Goal: Information Seeking & Learning: Learn about a topic

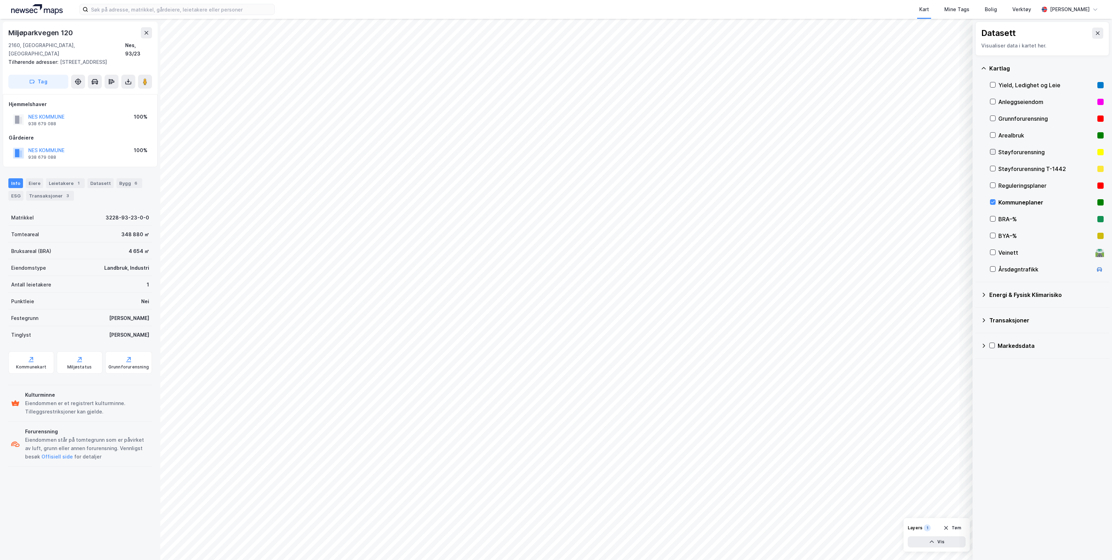
click at [994, 152] on icon at bounding box center [992, 151] width 5 height 5
click at [993, 168] on icon at bounding box center [992, 168] width 5 height 5
click at [993, 150] on icon at bounding box center [992, 151] width 5 height 5
click at [993, 292] on div "Energi & Fysisk Klimarisiko" at bounding box center [1046, 294] width 114 height 8
click at [1003, 392] on icon at bounding box center [1001, 391] width 5 height 5
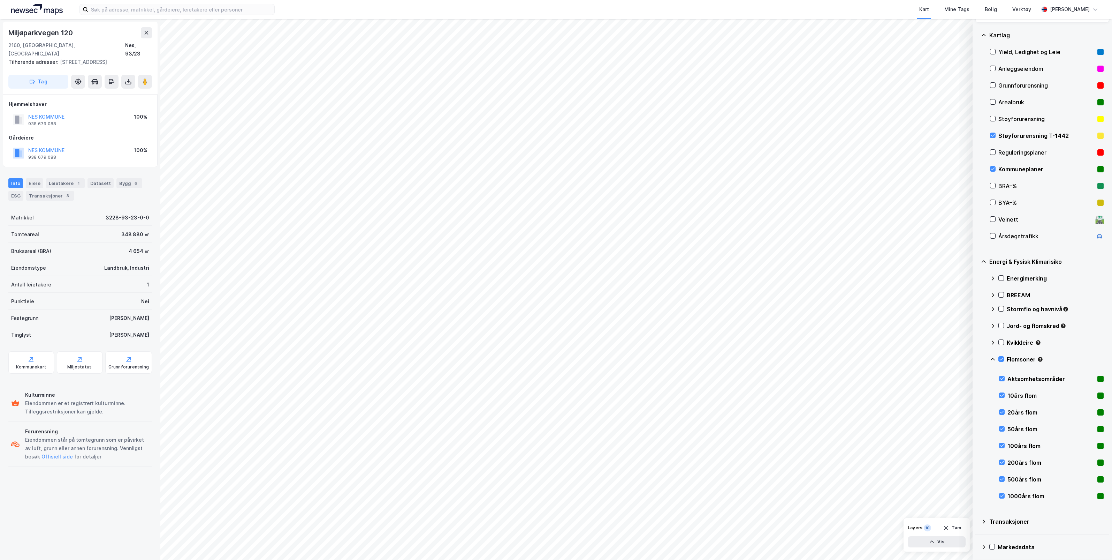
scroll to position [36, 0]
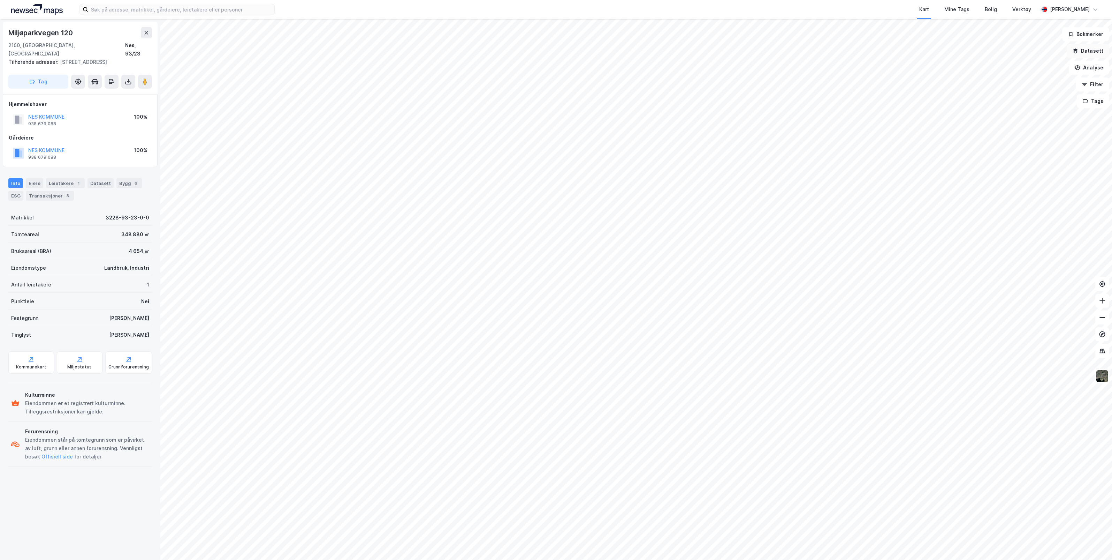
click at [1092, 49] on button "Datasett" at bounding box center [1088, 51] width 43 height 14
click at [992, 70] on div "Kartlag" at bounding box center [1046, 68] width 114 height 8
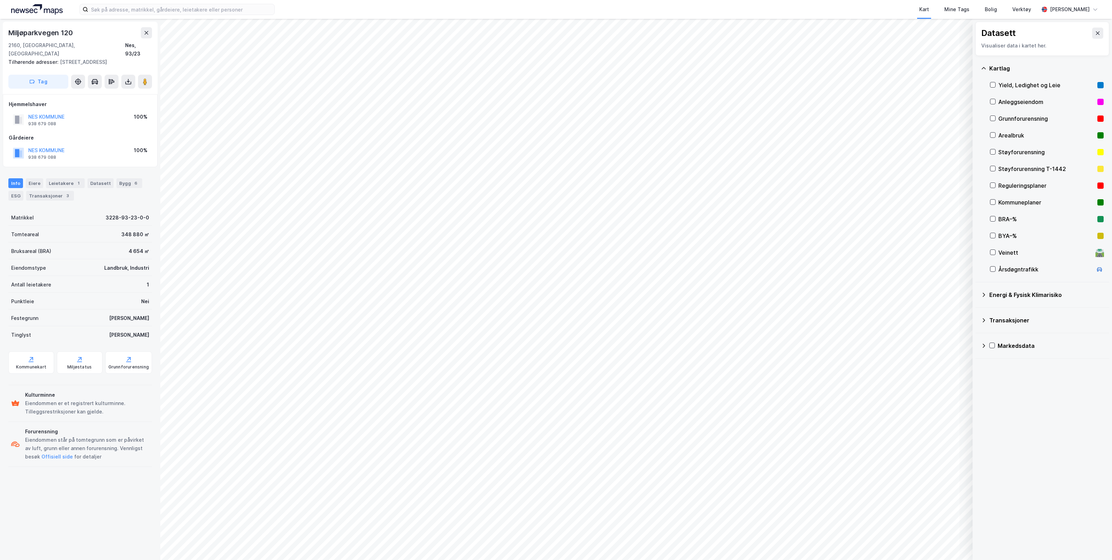
click at [995, 295] on div "Energi & Fysisk Klimarisiko" at bounding box center [1046, 294] width 114 height 8
click at [1003, 375] on icon at bounding box center [1001, 375] width 5 height 5
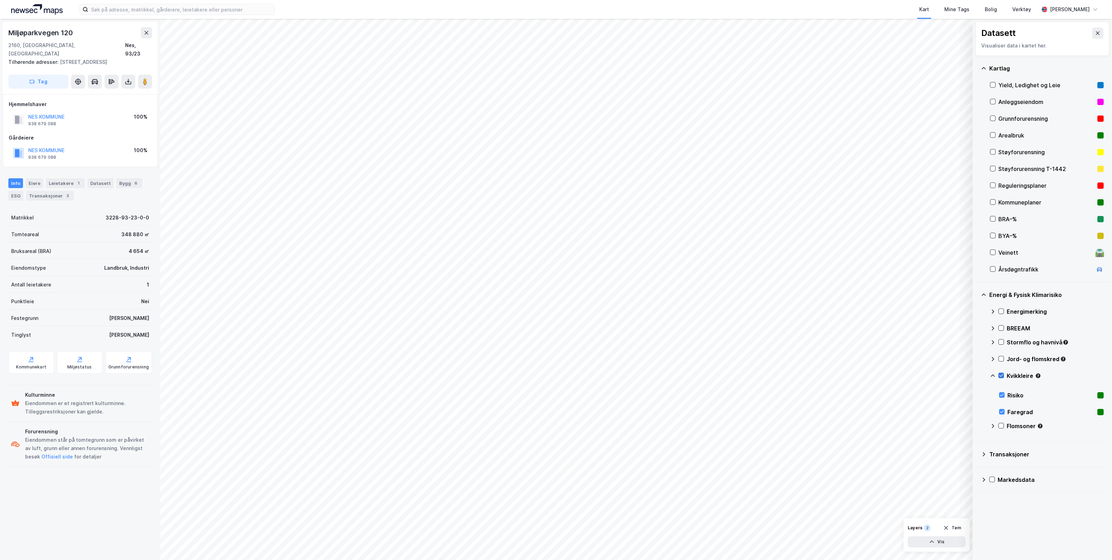
click at [1003, 375] on icon at bounding box center [1001, 375] width 5 height 5
click at [1003, 426] on icon at bounding box center [1001, 425] width 5 height 5
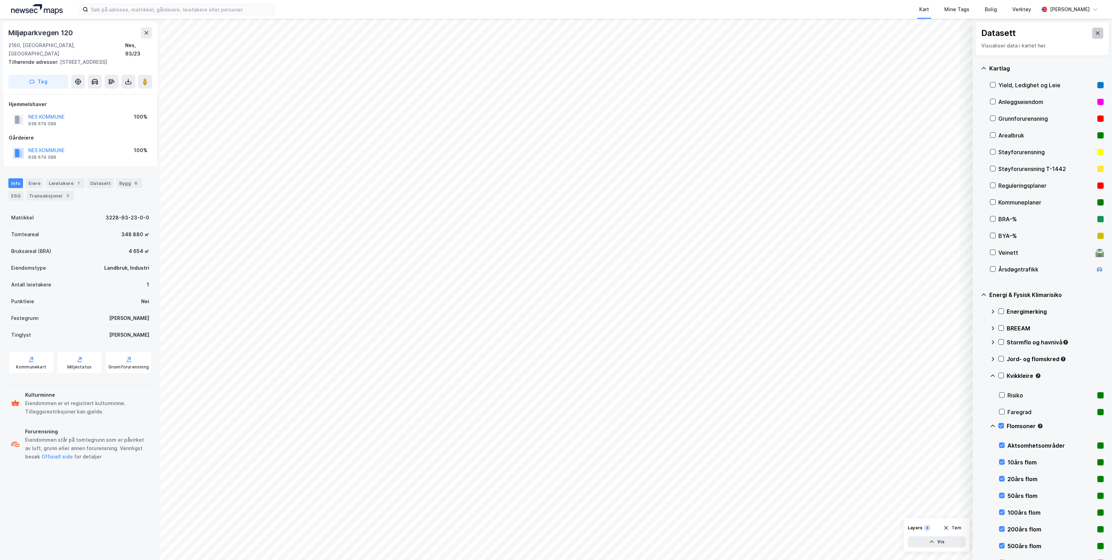
click at [1093, 30] on button at bounding box center [1097, 33] width 11 height 11
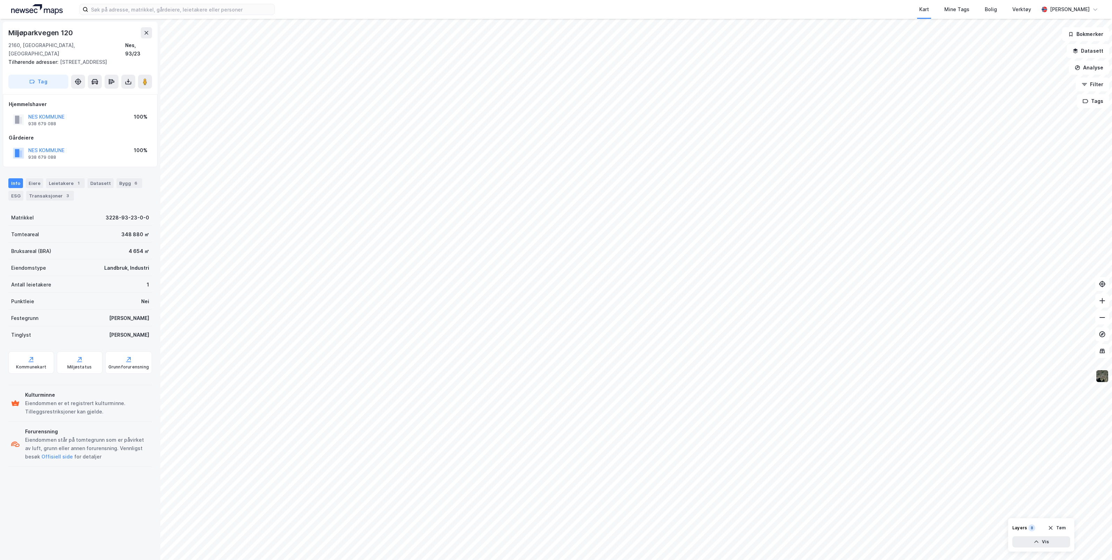
click at [1101, 373] on img at bounding box center [1102, 375] width 13 height 13
click at [1032, 202] on div "3D (Beta)" at bounding box center [1037, 203] width 23 height 8
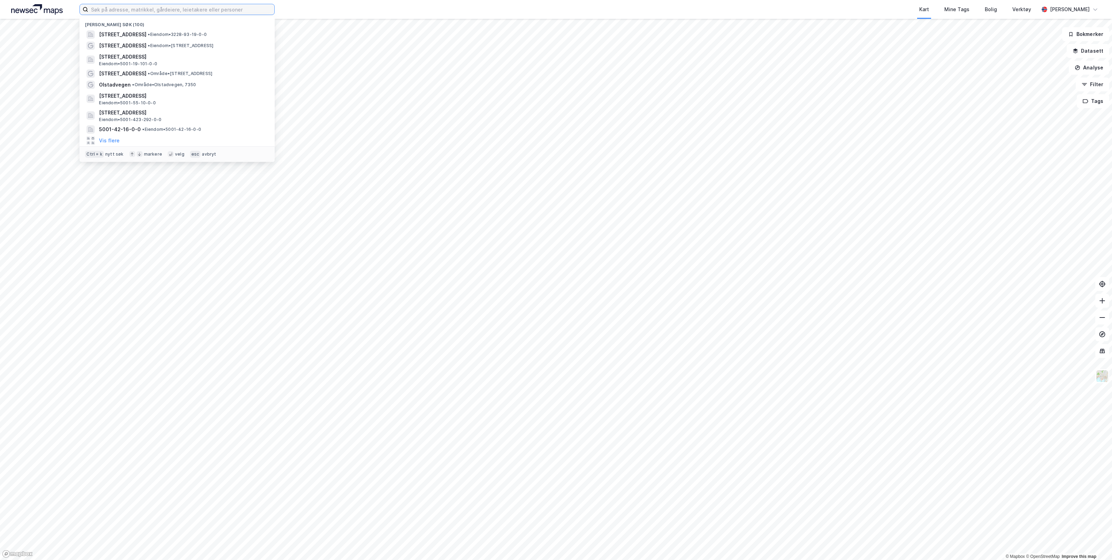
click at [147, 9] on input at bounding box center [181, 9] width 186 height 10
click at [146, 32] on span "Miljøparkvegen 105, 2160, VORMSUND, NES" at bounding box center [122, 34] width 47 height 8
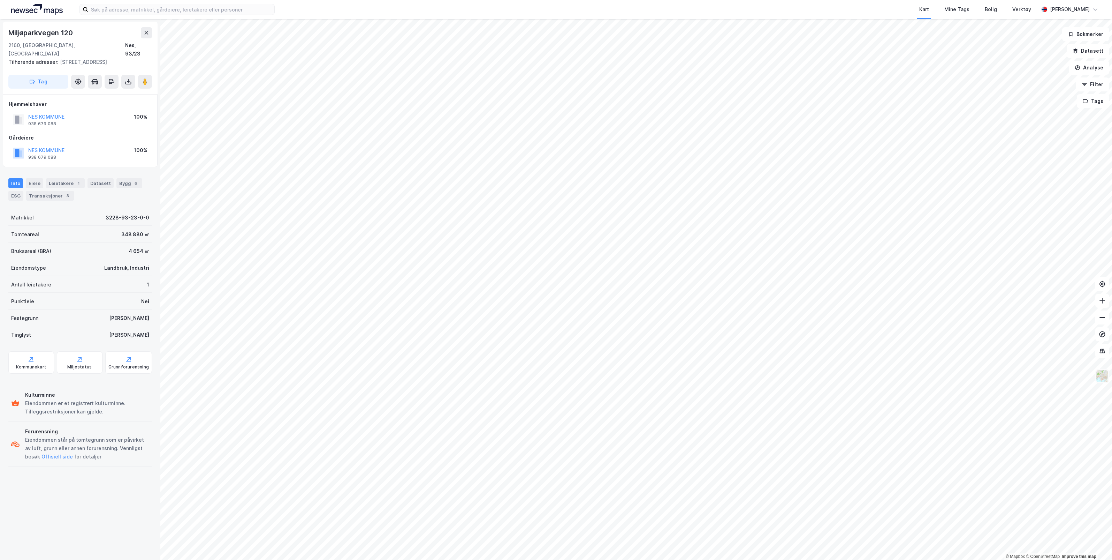
click at [1102, 377] on img at bounding box center [1102, 375] width 13 height 13
click at [1093, 69] on button "Analyse" at bounding box center [1089, 68] width 40 height 14
click at [1104, 372] on img at bounding box center [1102, 375] width 13 height 13
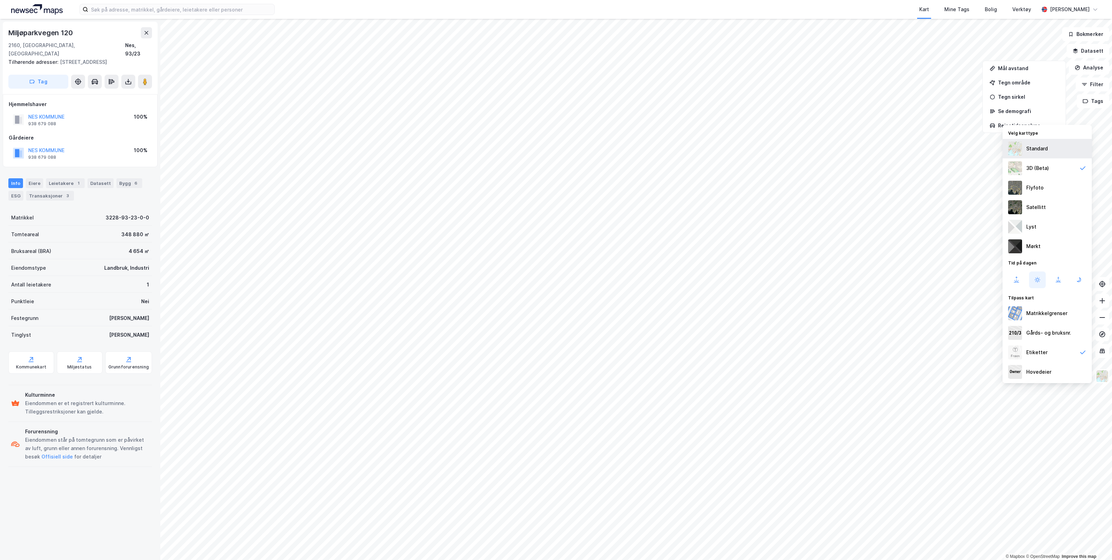
click at [1050, 151] on div "Standard" at bounding box center [1047, 149] width 89 height 20
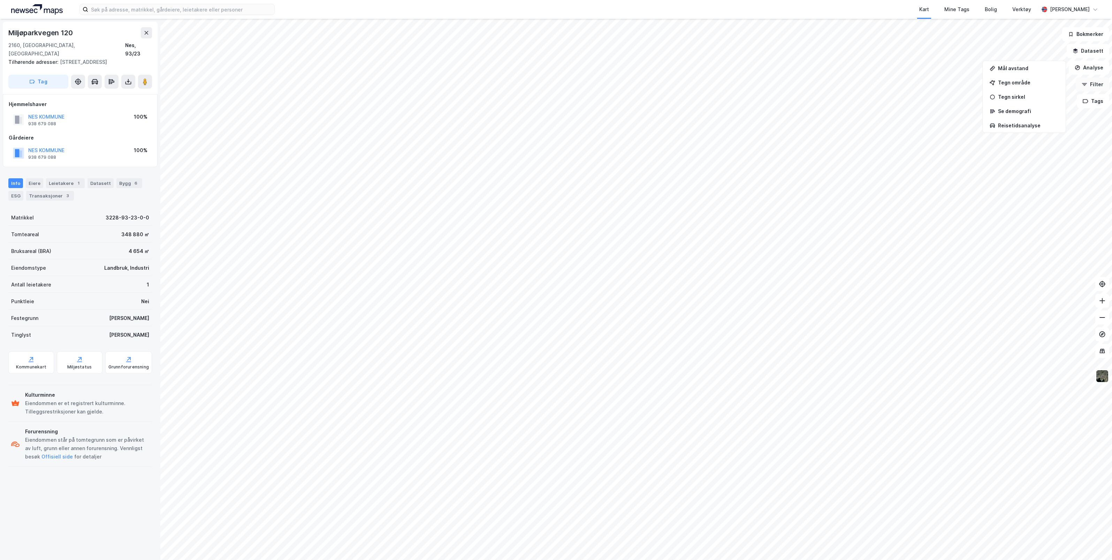
click at [1095, 82] on button "Filter" at bounding box center [1092, 84] width 33 height 14
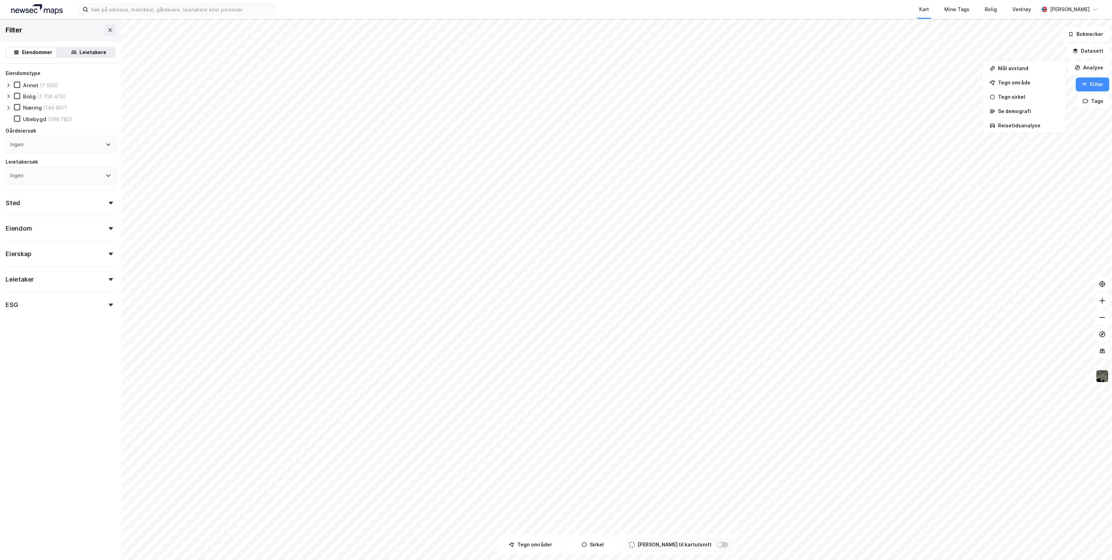
click at [109, 227] on icon at bounding box center [111, 228] width 4 height 3
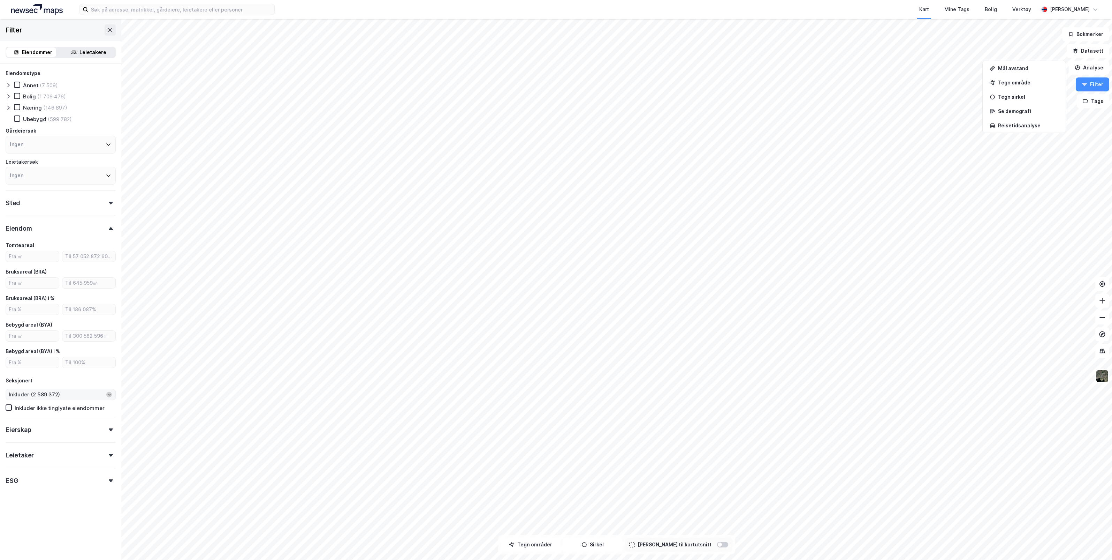
click at [107, 394] on icon "Open" at bounding box center [109, 394] width 4 height 4
click at [107, 394] on icon "Close" at bounding box center [109, 394] width 4 height 4
click at [106, 429] on div at bounding box center [111, 429] width 10 height 3
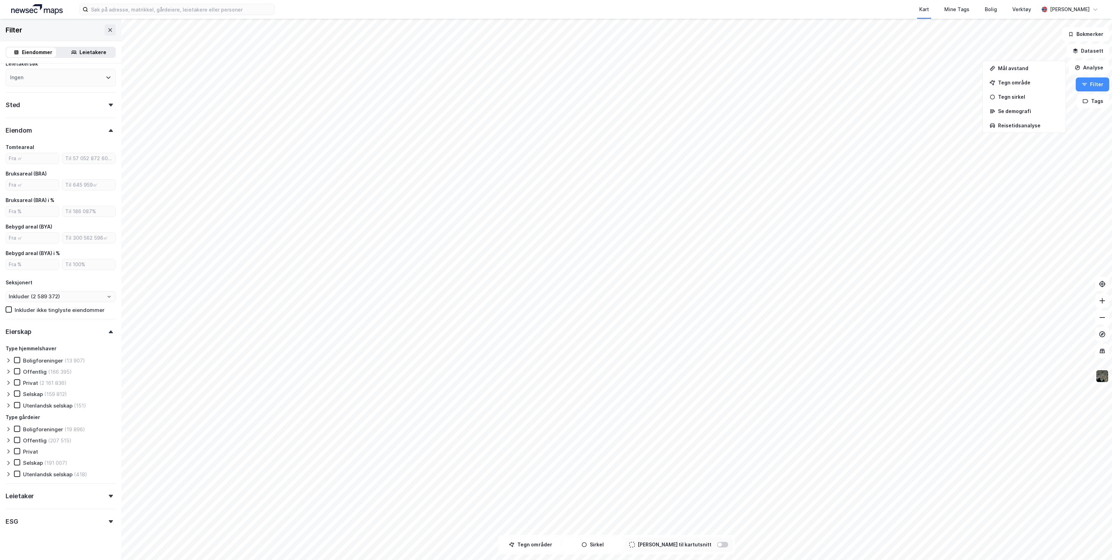
scroll to position [103, 0]
click at [103, 322] on div "Eierskap" at bounding box center [61, 324] width 110 height 20
